Goal: Task Accomplishment & Management: Use online tool/utility

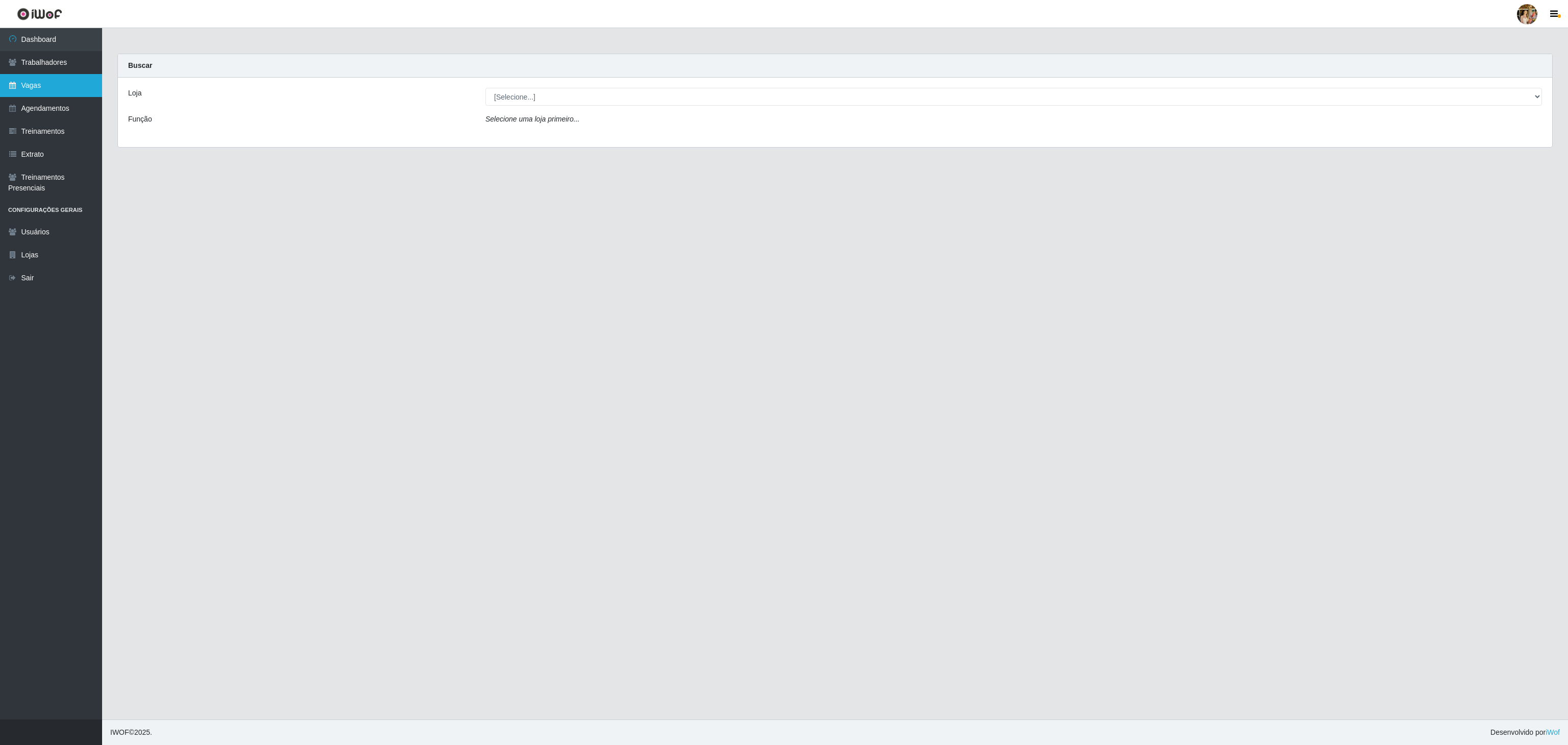
click at [64, 88] on link "Vagas" at bounding box center [51, 85] width 102 height 23
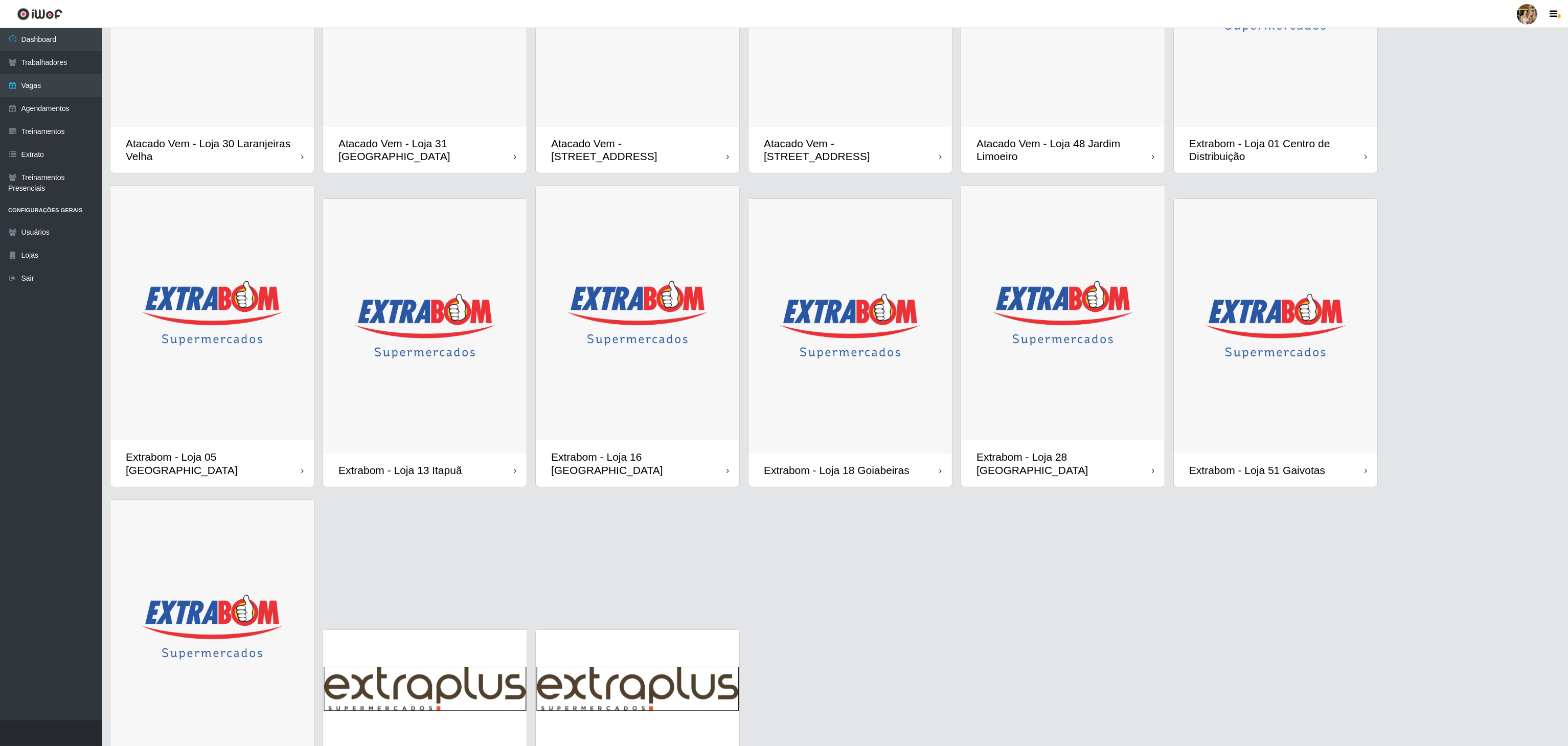
scroll to position [204, 0]
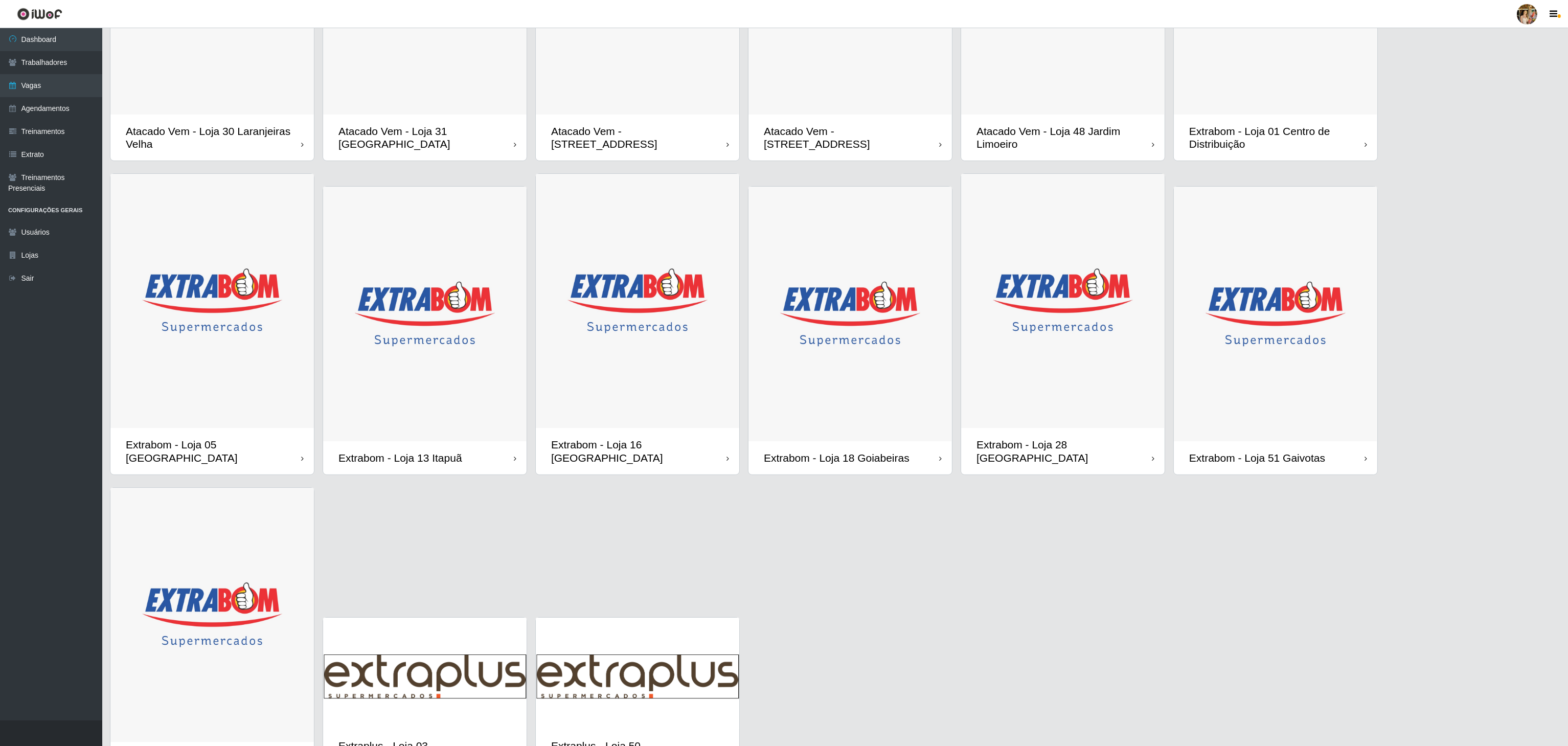
click at [261, 374] on img at bounding box center [212, 301] width 203 height 254
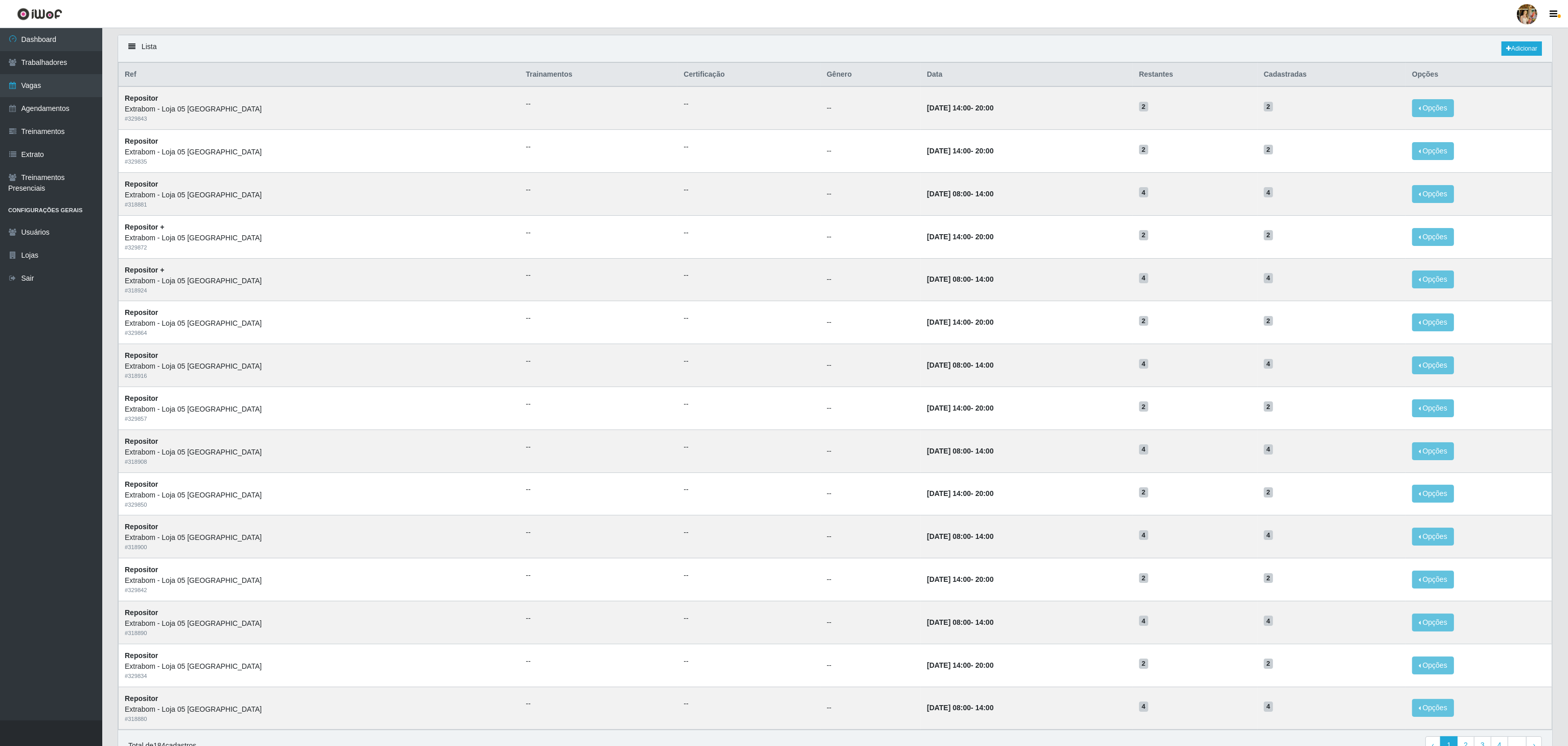
scroll to position [102, 0]
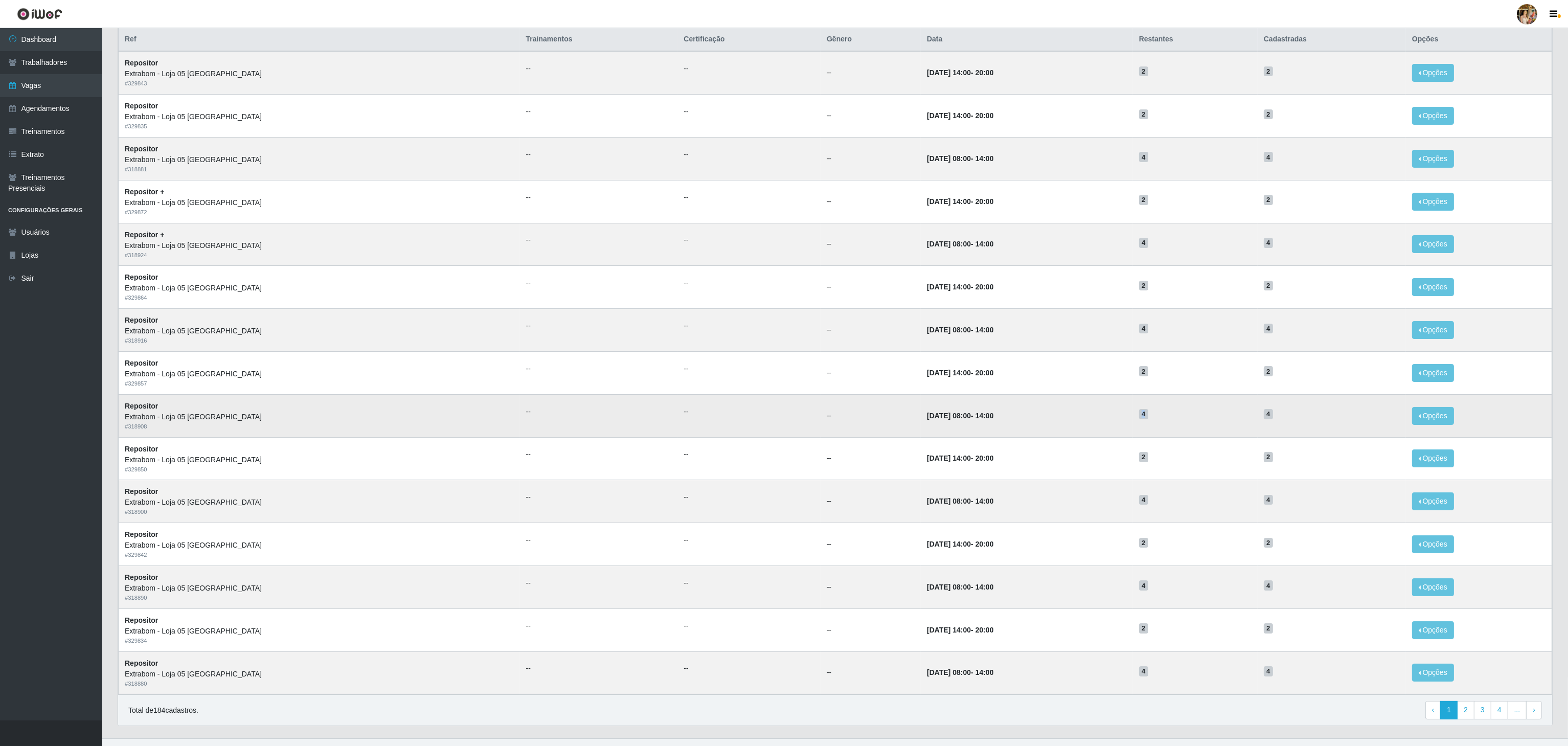
drag, startPoint x: 1135, startPoint y: 422, endPoint x: 1169, endPoint y: 418, distance: 34.2
click at [1169, 418] on td "4" at bounding box center [1194, 416] width 125 height 43
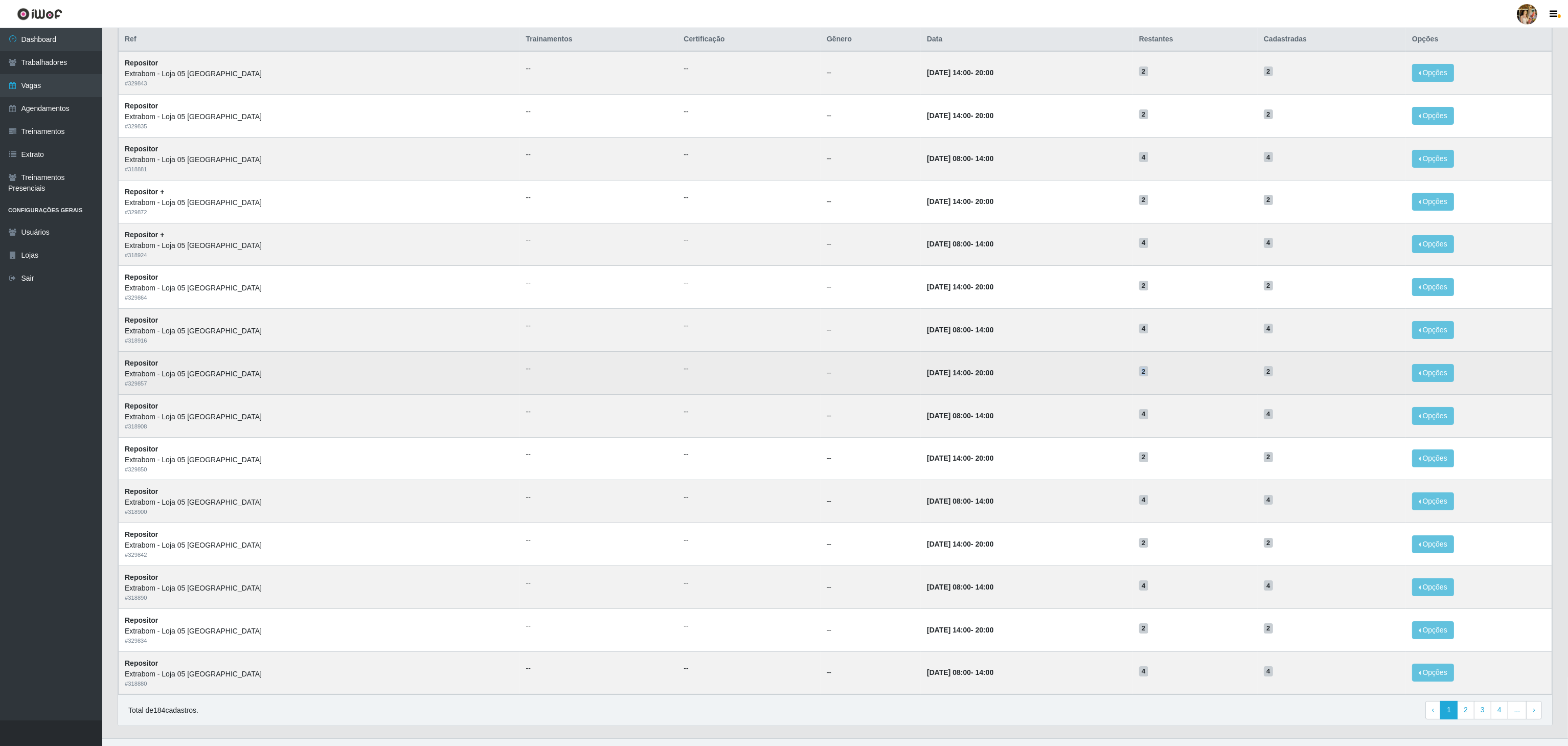
drag, startPoint x: 1137, startPoint y: 376, endPoint x: 1163, endPoint y: 377, distance: 26.0
click at [1163, 377] on td "2" at bounding box center [1194, 373] width 125 height 43
click at [1163, 376] on h5 "2" at bounding box center [1195, 371] width 112 height 11
drag, startPoint x: 1129, startPoint y: 374, endPoint x: 1166, endPoint y: 375, distance: 37.0
click at [1166, 374] on tr "Repositor Extrabom - Loja 05 [GEOGRAPHIC_DATA] # 329857 -- -- -- [DATE] 14:00 -…" at bounding box center [835, 373] width 1433 height 43
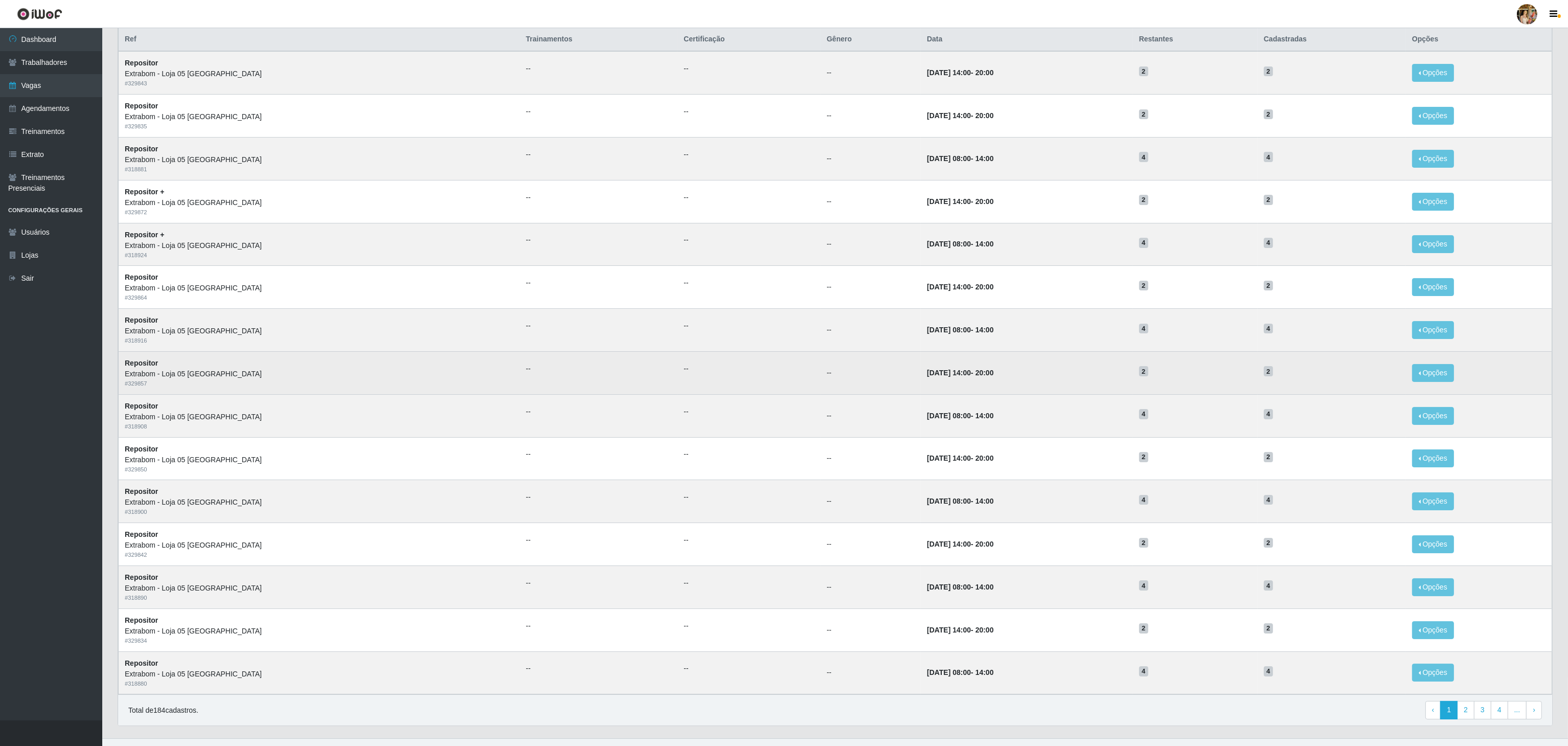
click at [1169, 390] on td "2" at bounding box center [1194, 373] width 125 height 43
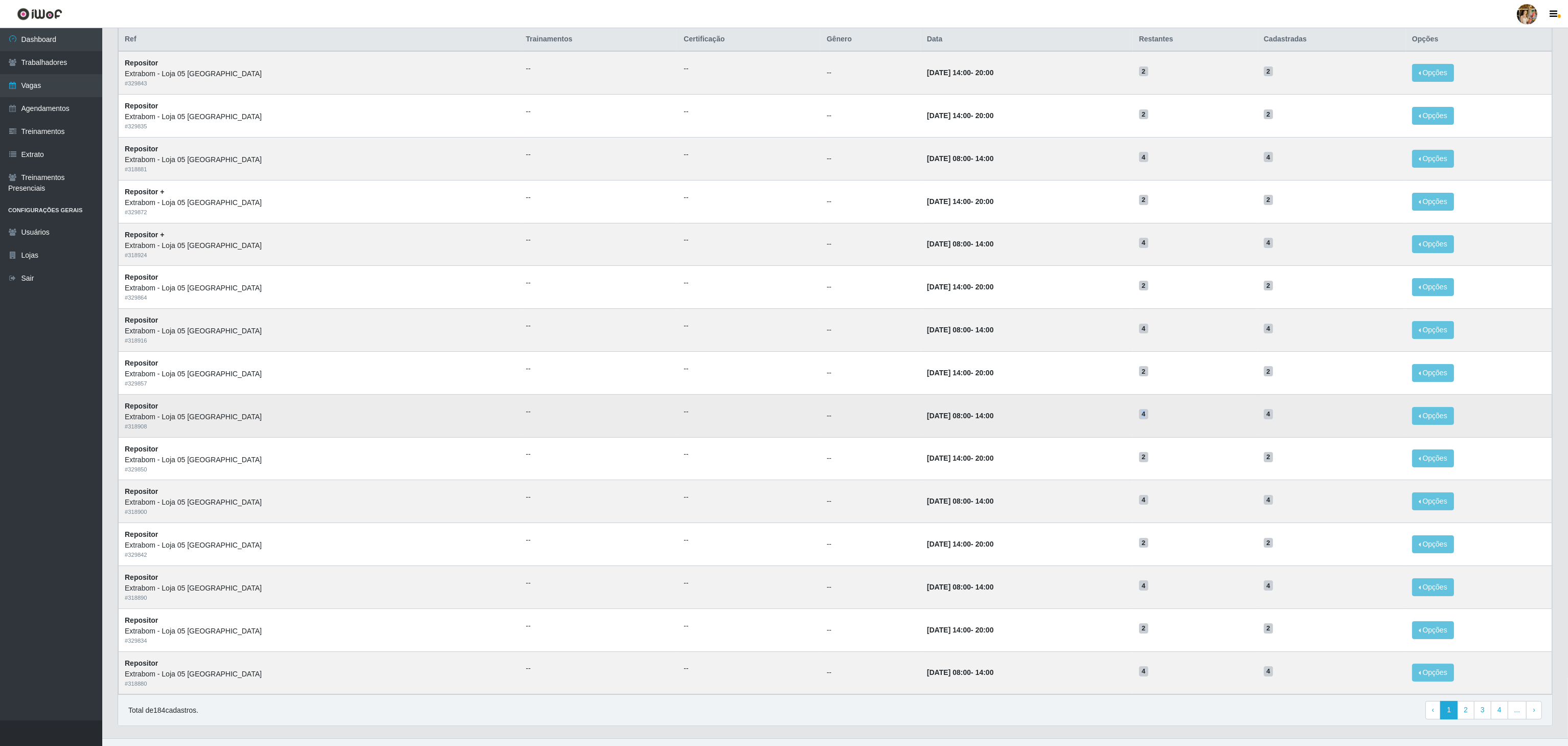
drag, startPoint x: 1151, startPoint y: 426, endPoint x: 1118, endPoint y: 416, distance: 34.5
click at [1118, 416] on tr "Repositor Extrabom - Loja 05 [GEOGRAPHIC_DATA] # 318908 -- -- -- [DATE] 08:00 -…" at bounding box center [835, 416] width 1433 height 43
click at [1125, 399] on td "[DATE] 08:00 - 14:00" at bounding box center [1026, 416] width 212 height 43
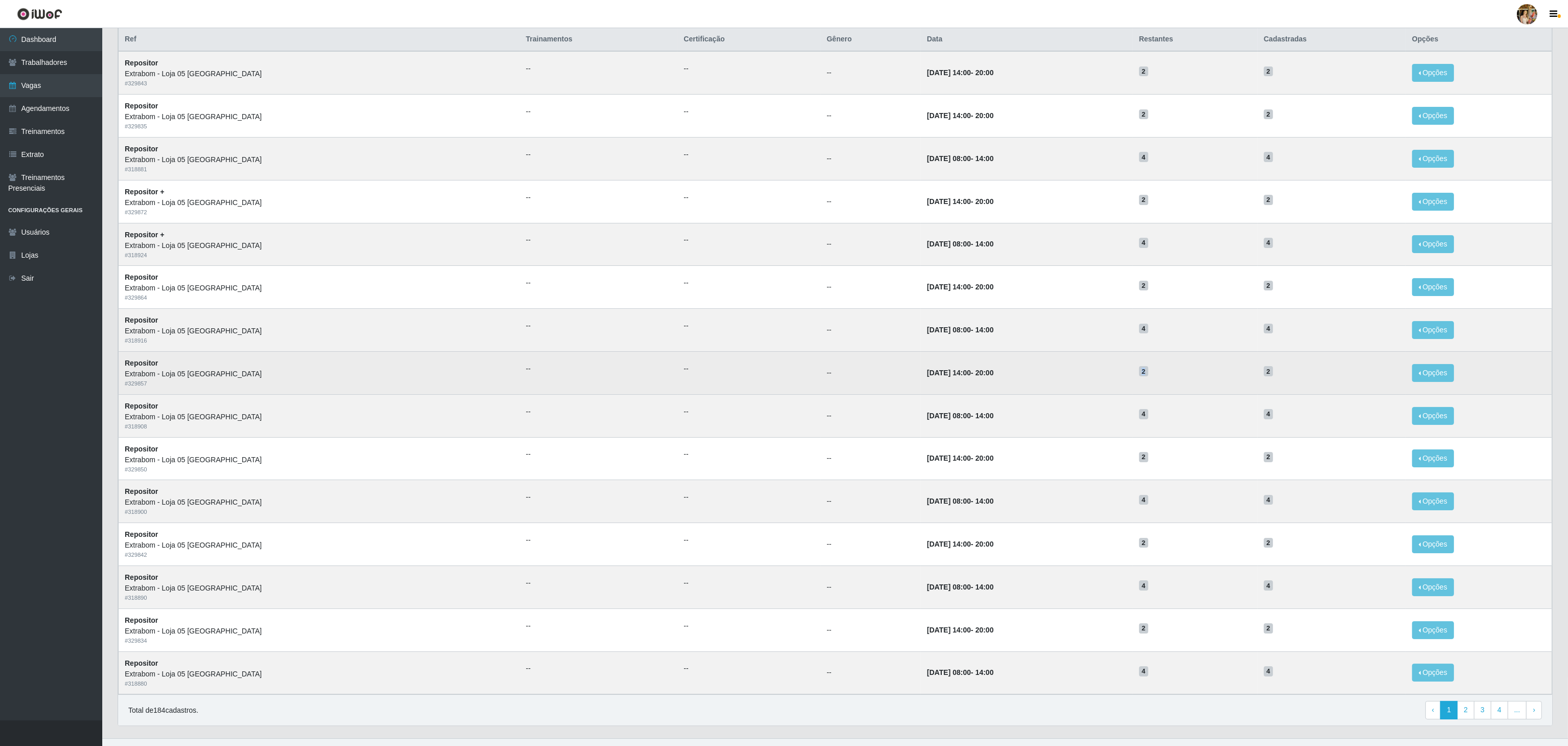
drag, startPoint x: 1122, startPoint y: 372, endPoint x: 1162, endPoint y: 376, distance: 40.2
click at [1162, 376] on tr "Repositor Extrabom - Loja 05 [GEOGRAPHIC_DATA] # 329857 -- -- -- [DATE] 14:00 -…" at bounding box center [835, 373] width 1433 height 43
click at [1165, 386] on td "2" at bounding box center [1194, 373] width 125 height 43
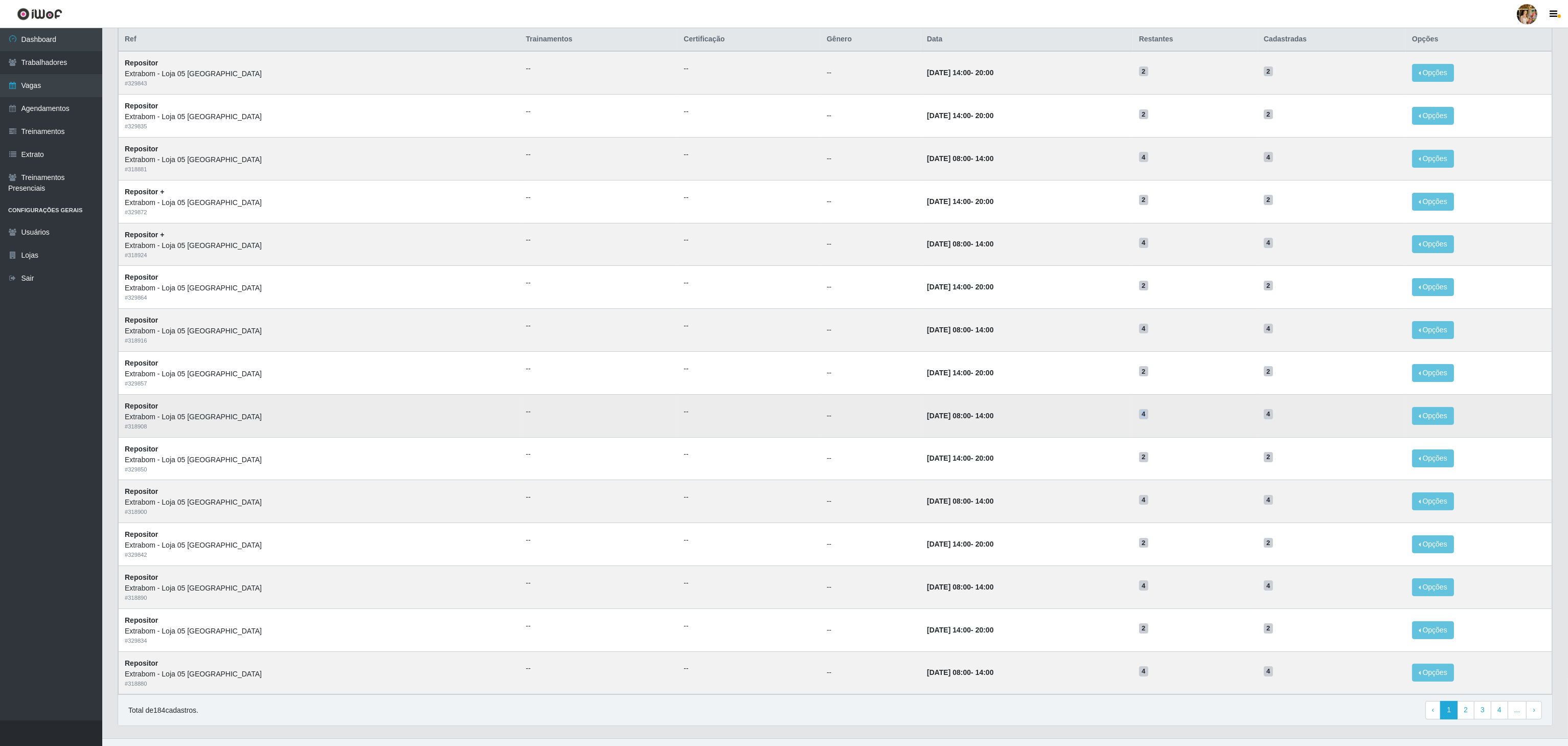
drag, startPoint x: 1157, startPoint y: 422, endPoint x: 1127, endPoint y: 423, distance: 30.0
click at [1127, 423] on tr "Repositor Extrabom - Loja 05 [GEOGRAPHIC_DATA] # 318908 -- -- -- [DATE] 08:00 -…" at bounding box center [835, 416] width 1433 height 43
click at [1127, 423] on td "[DATE] 08:00 - 14:00" at bounding box center [1026, 416] width 212 height 43
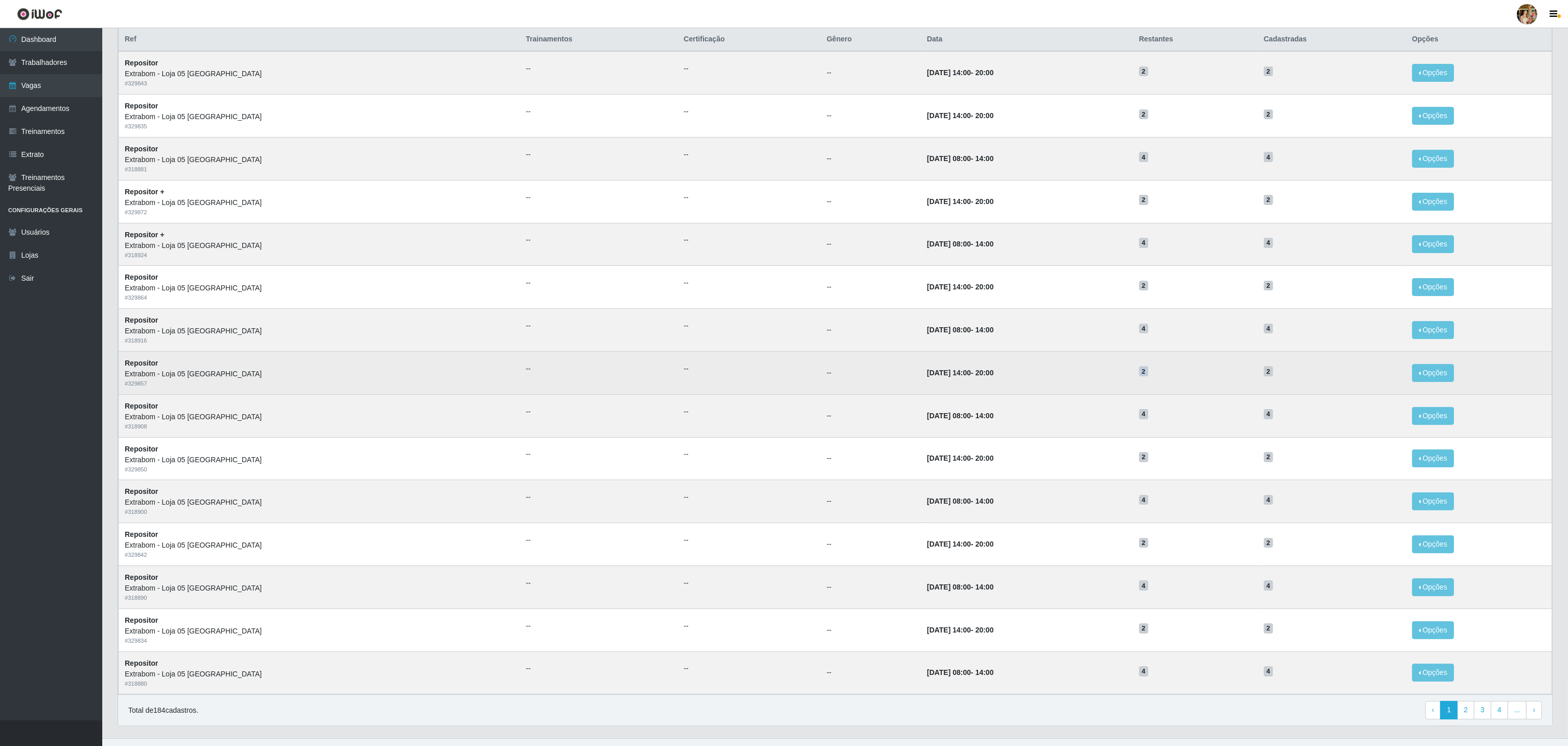
drag, startPoint x: 1120, startPoint y: 383, endPoint x: 1179, endPoint y: 386, distance: 59.1
click at [1179, 386] on tr "Repositor Extrabom - Loja 05 [GEOGRAPHIC_DATA] # 329857 -- -- -- [DATE] 14:00 -…" at bounding box center [835, 373] width 1433 height 43
click at [1179, 386] on td "2" at bounding box center [1194, 373] width 125 height 43
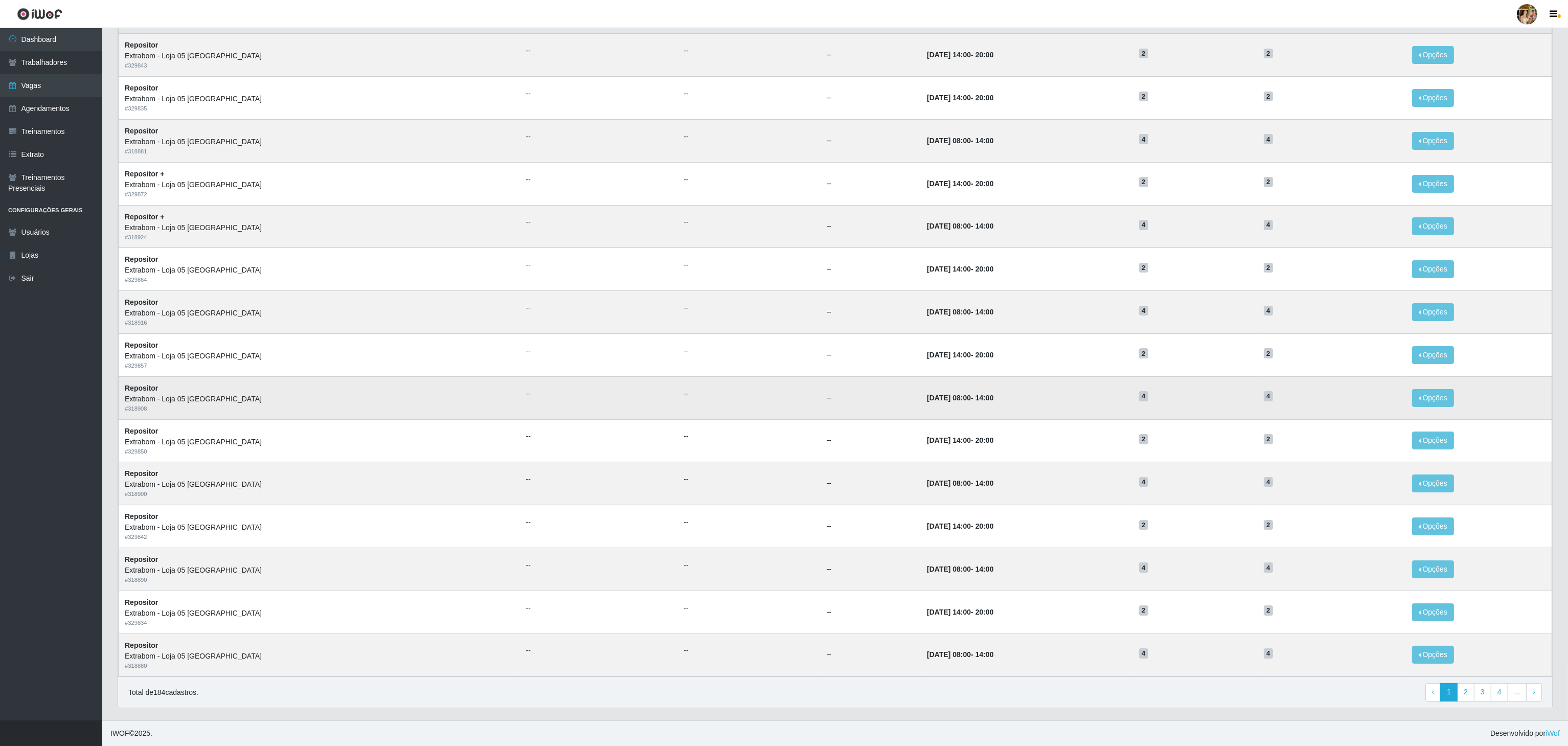
scroll to position [129, 0]
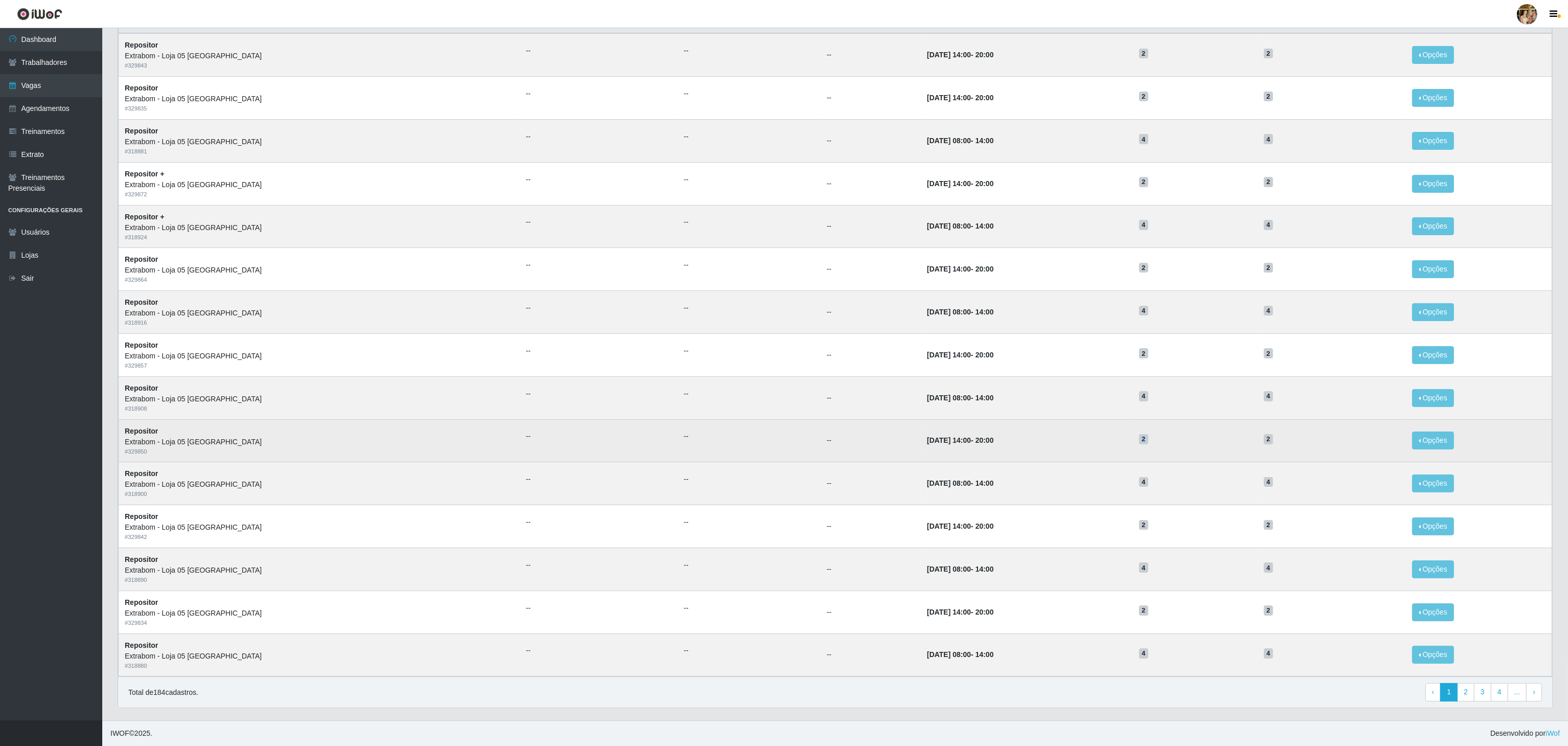
drag, startPoint x: 1134, startPoint y: 434, endPoint x: 1170, endPoint y: 435, distance: 36.0
click at [1170, 435] on td "2" at bounding box center [1194, 441] width 125 height 43
click at [1170, 435] on h5 "2" at bounding box center [1195, 438] width 112 height 11
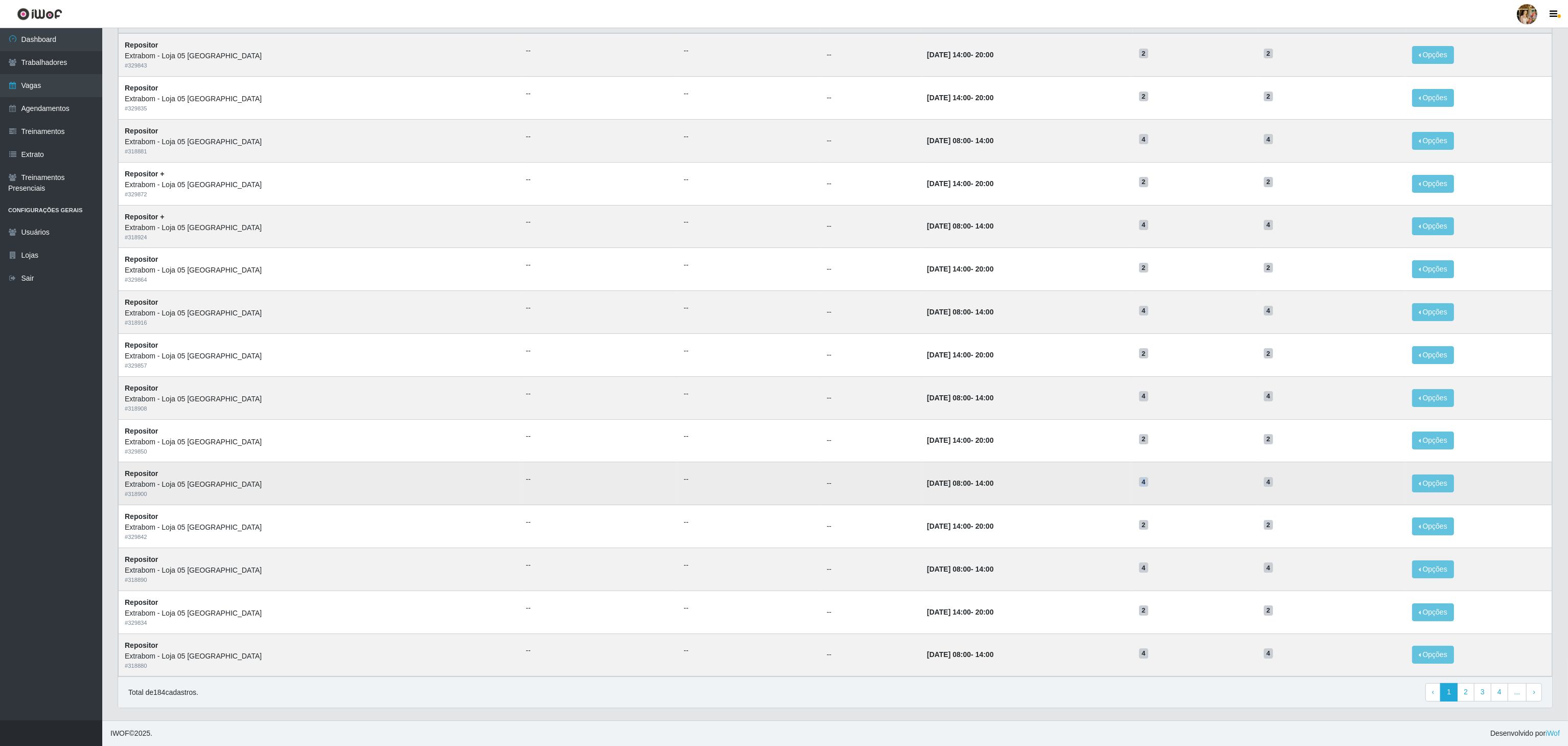
drag, startPoint x: 1136, startPoint y: 471, endPoint x: 1165, endPoint y: 477, distance: 29.6
click at [1165, 477] on tr "Repositor Extrabom - Loja 05 [GEOGRAPHIC_DATA] # 318900 -- -- -- [DATE] 08:00 -…" at bounding box center [835, 484] width 1433 height 43
click at [1166, 481] on h5 "4" at bounding box center [1195, 481] width 112 height 11
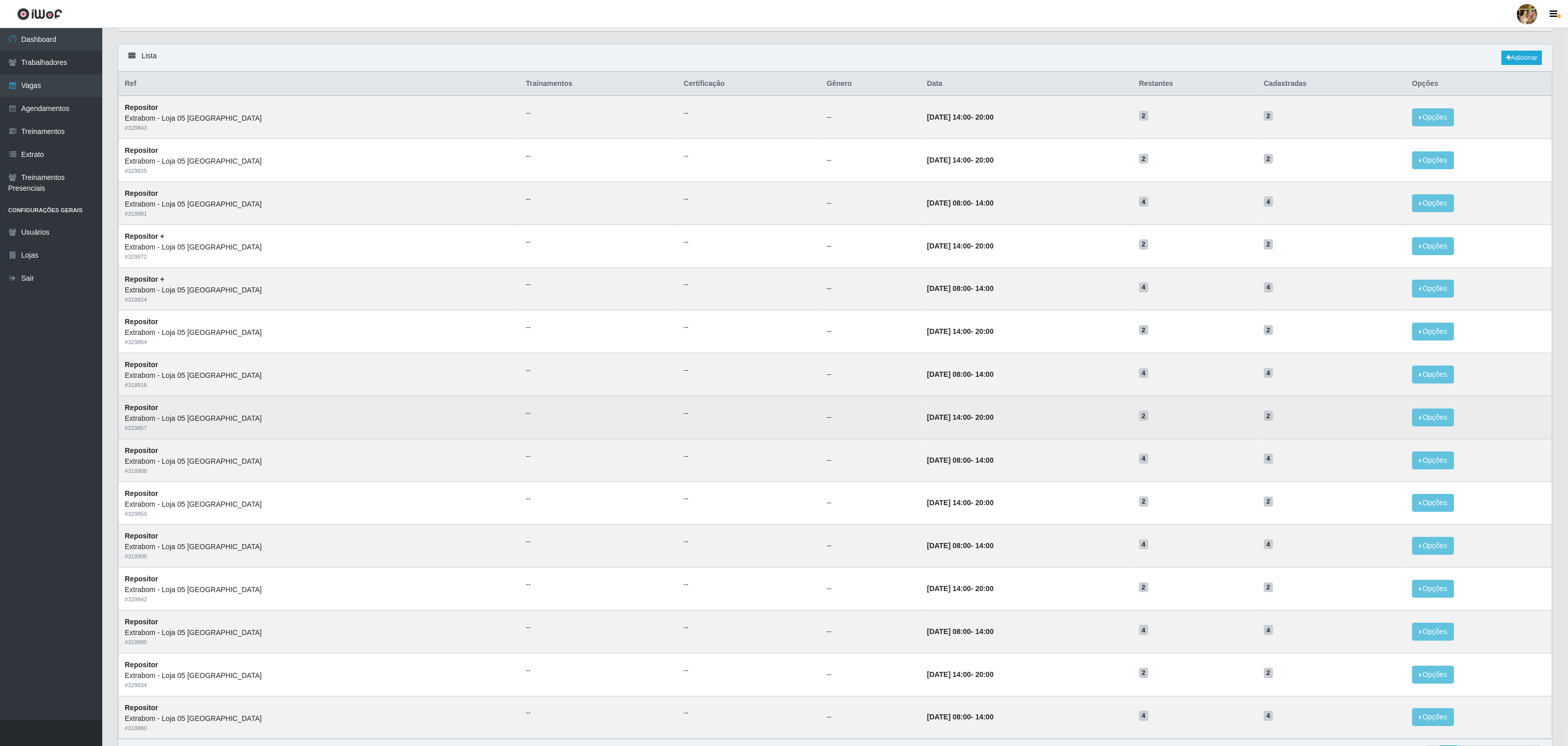
scroll to position [0, 0]
